Goal: Task Accomplishment & Management: Use online tool/utility

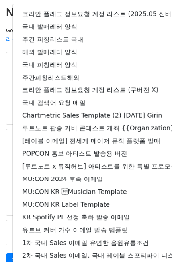
click at [2, 50] on main "New Campaign Daily emails left: 21 Google Sheet: 국내 릴리즈레터 발매 메크로 리스트 (최종) (... …" at bounding box center [86, 139] width 172 height 266
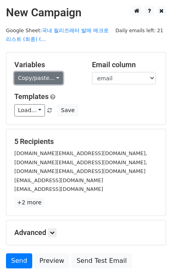
click at [35, 77] on link "Copy/paste..." at bounding box center [38, 78] width 48 height 12
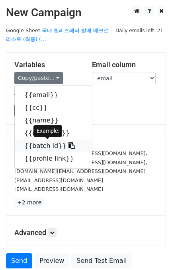
click at [46, 145] on link "{{batch id}}" at bounding box center [53, 145] width 77 height 13
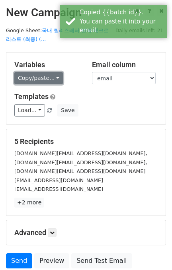
click at [39, 75] on link "Copy/paste..." at bounding box center [38, 78] width 48 height 12
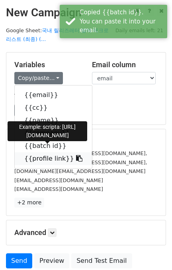
click at [48, 157] on link "{{profile link}}" at bounding box center [53, 158] width 77 height 13
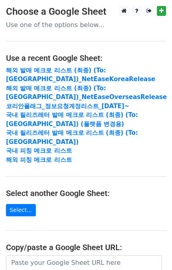
scroll to position [135, 0]
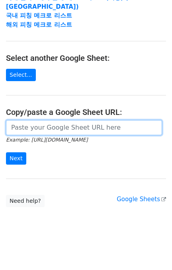
click at [62, 126] on input "url" at bounding box center [84, 127] width 156 height 15
paste input "https://docs.google.com/spreadsheets/d/1ShyjhhxkXjmubqew4Z8Sx6ORa3F4X4ZMOET7bu4…"
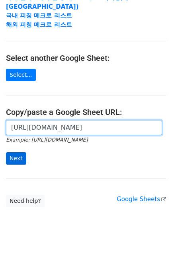
type input "https://docs.google.com/spreadsheets/d/1ShyjhhxkXjmubqew4Z8Sx6ORa3F4X4ZMOET7bu4…"
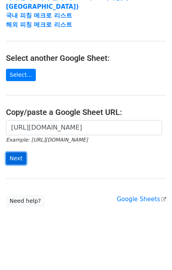
click at [18, 155] on input "Next" at bounding box center [16, 158] width 20 height 12
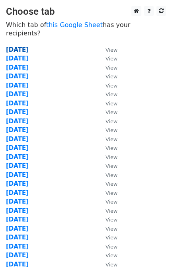
click at [29, 46] on strong "2025.10.15" at bounding box center [17, 49] width 23 height 7
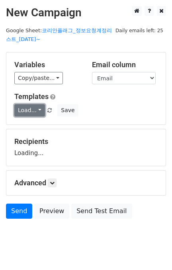
click at [33, 106] on link "Load..." at bounding box center [29, 110] width 31 height 12
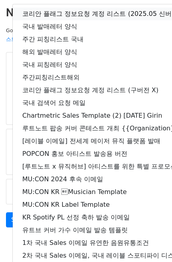
click at [58, 10] on link "코리안 플래그 정보요청 계정 리스트 (2025.05 신버전)" at bounding box center [140, 14] width 255 height 13
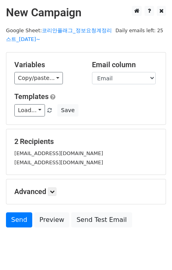
scroll to position [24, 0]
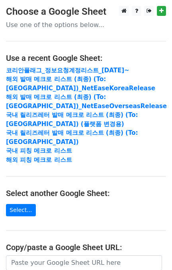
scroll to position [135, 0]
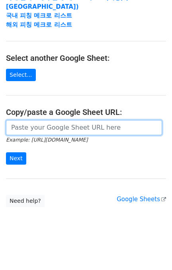
click at [54, 136] on icon "Example: [URL][DOMAIN_NAME]" at bounding box center [46, 139] width 81 height 7
paste input "[URL][DOMAIN_NAME]"
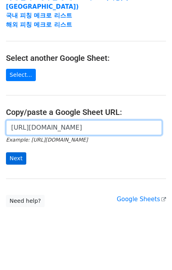
type input "[URL][DOMAIN_NAME]"
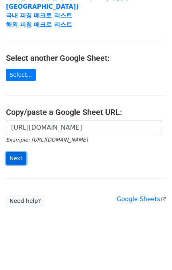
click at [12, 158] on input "Next" at bounding box center [16, 158] width 20 height 12
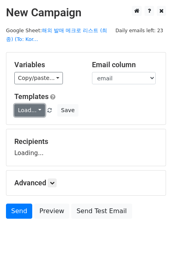
click at [35, 110] on link "Load..." at bounding box center [29, 110] width 31 height 12
